Goal: Participate in discussion: Engage in conversation with other users on a specific topic

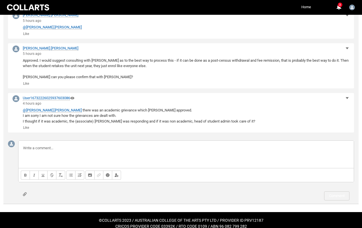
scroll to position [478, 0]
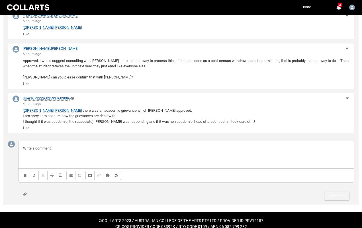
click at [58, 141] on div at bounding box center [186, 154] width 335 height 27
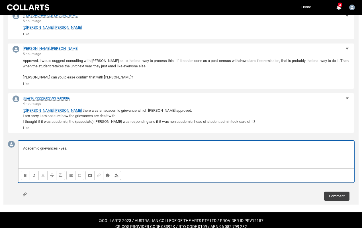
drag, startPoint x: 73, startPoint y: 143, endPoint x: 70, endPoint y: 143, distance: 2.9
click at [70, 146] on p "Academic grievances - yes," at bounding box center [186, 149] width 326 height 6
click at [111, 146] on p "Academic grievances - yes, the AD approves, but Tim advised as there was a fina…" at bounding box center [186, 149] width 326 height 6
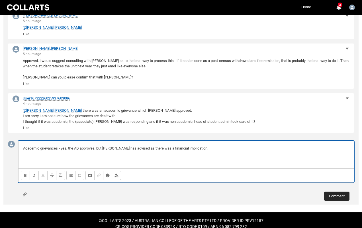
click at [337, 192] on button "Comment" at bounding box center [336, 196] width 25 height 9
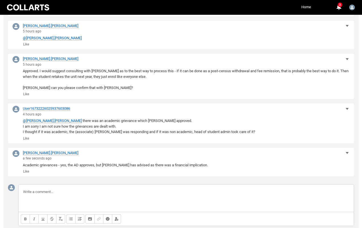
click at [203, 79] on p at bounding box center [186, 82] width 327 height 6
